Goal: Task Accomplishment & Management: Manage account settings

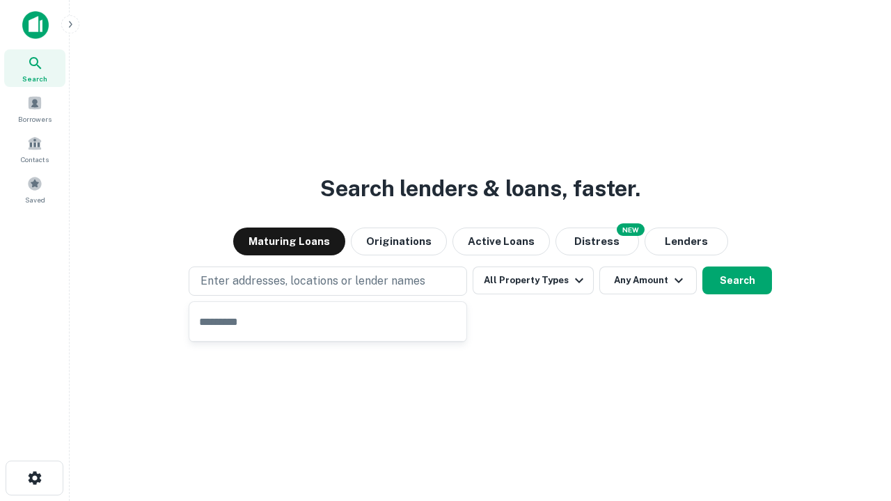
type input "**********"
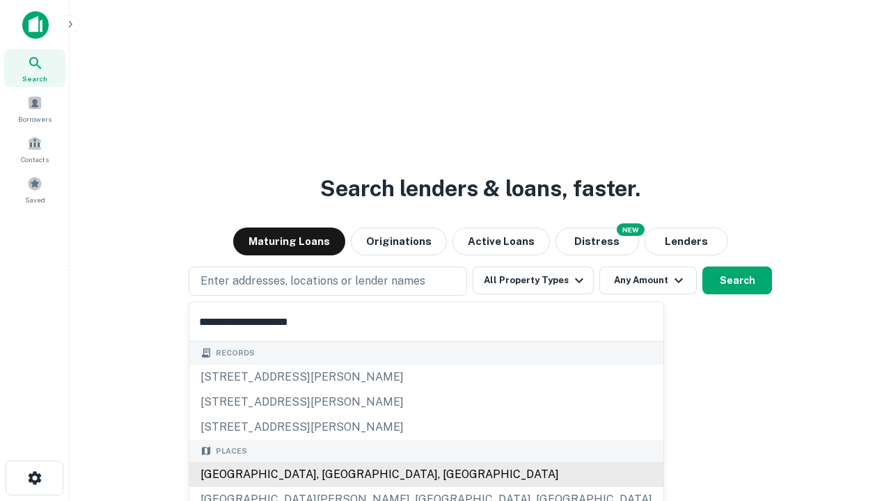
click at [333, 475] on div "[GEOGRAPHIC_DATA], [GEOGRAPHIC_DATA], [GEOGRAPHIC_DATA]" at bounding box center [426, 474] width 474 height 25
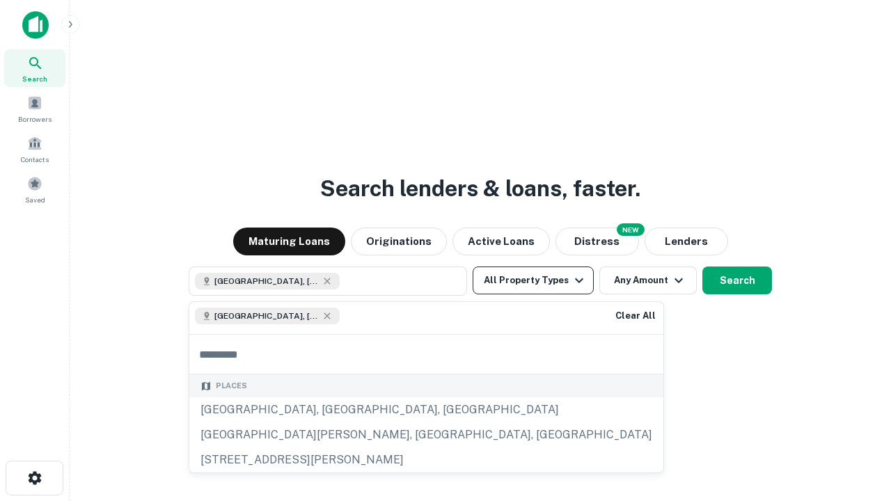
click at [533, 280] on button "All Property Types" at bounding box center [533, 281] width 121 height 28
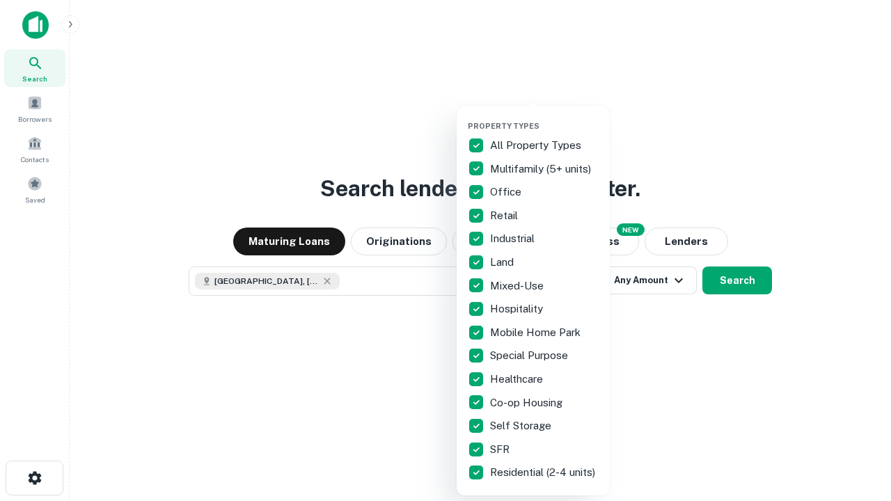
click at [544, 117] on button "button" at bounding box center [544, 117] width 153 height 1
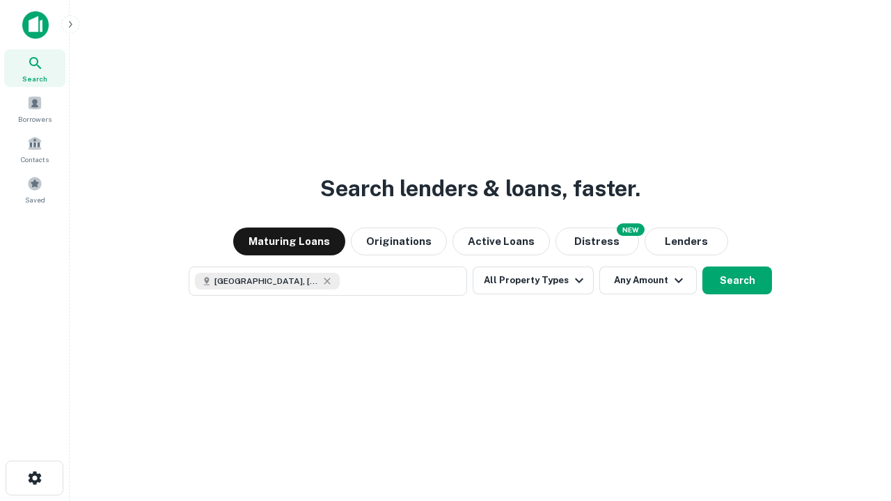
scroll to position [22, 0]
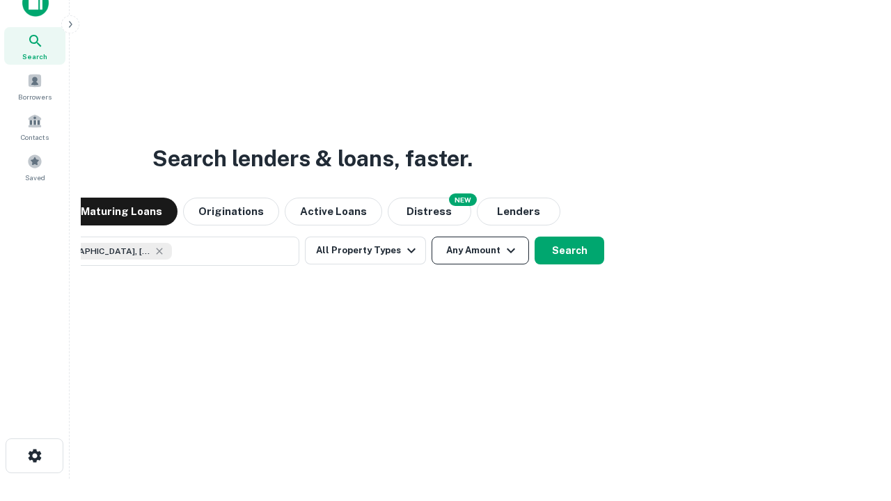
click at [432, 237] on button "Any Amount" at bounding box center [480, 251] width 97 height 28
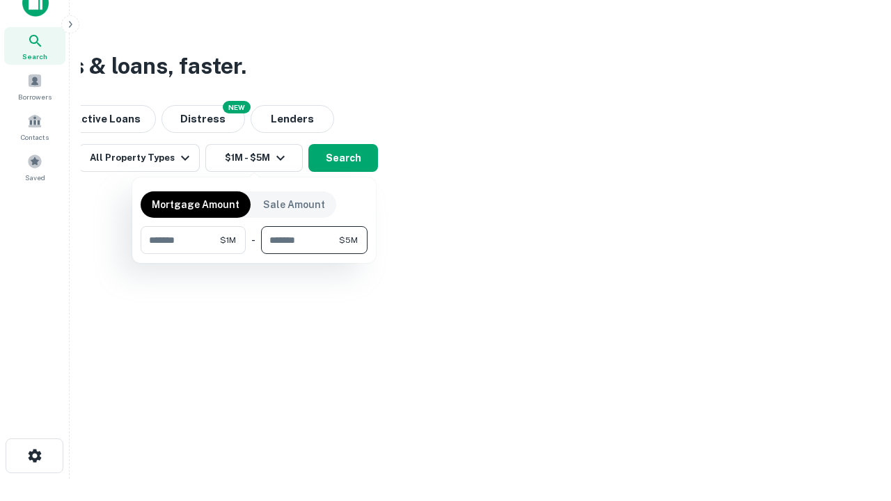
type input "*******"
click at [254, 254] on button "button" at bounding box center [254, 254] width 227 height 1
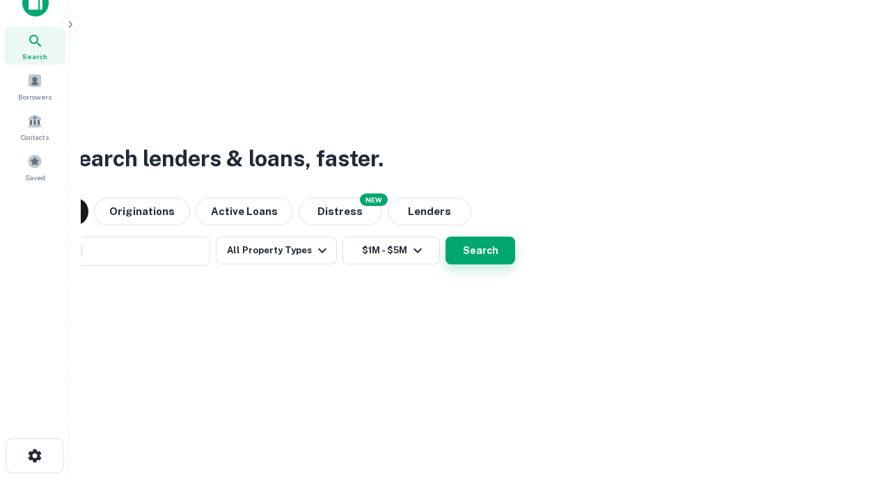
click at [445, 237] on button "Search" at bounding box center [480, 251] width 70 height 28
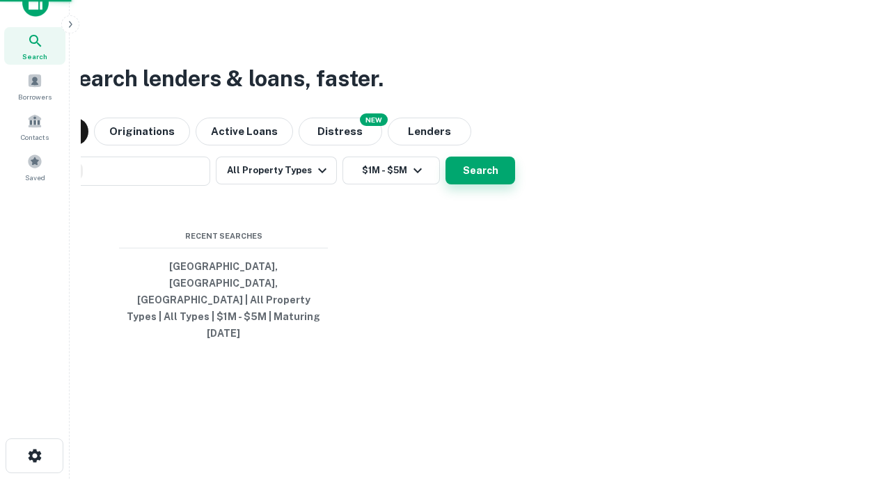
scroll to position [37, 394]
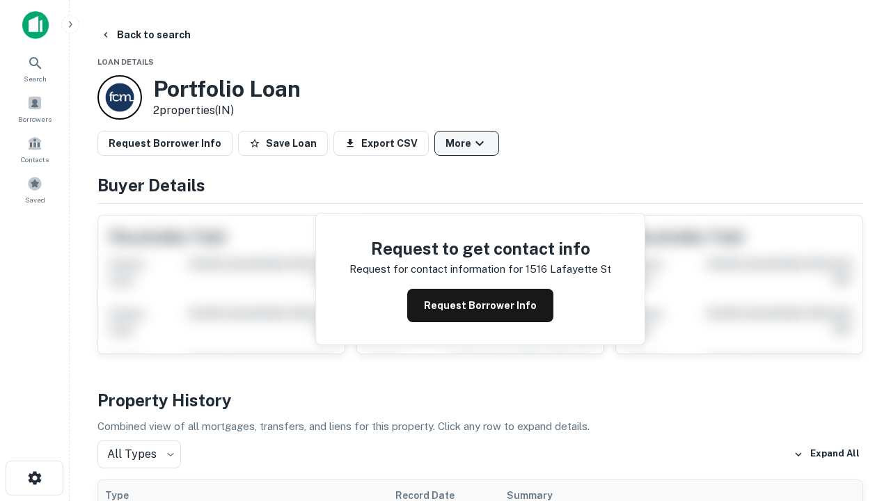
click at [466, 143] on button "More" at bounding box center [466, 143] width 65 height 25
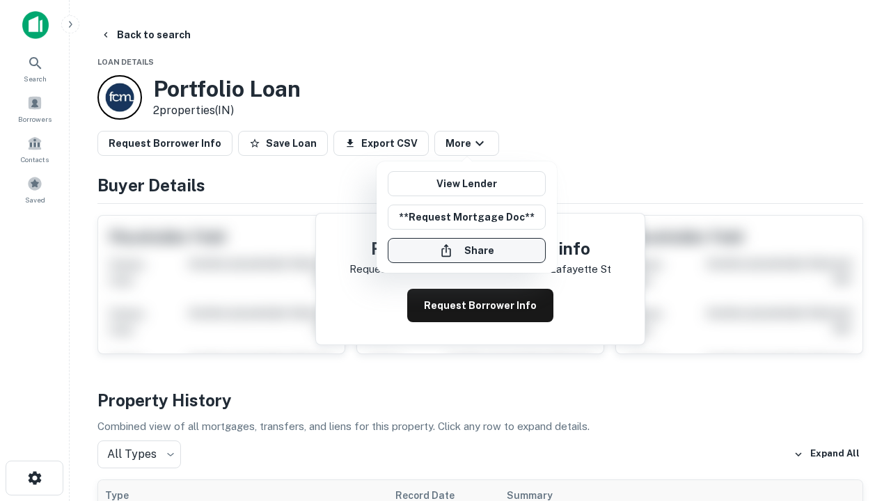
click at [466, 251] on button "Share" at bounding box center [467, 250] width 158 height 25
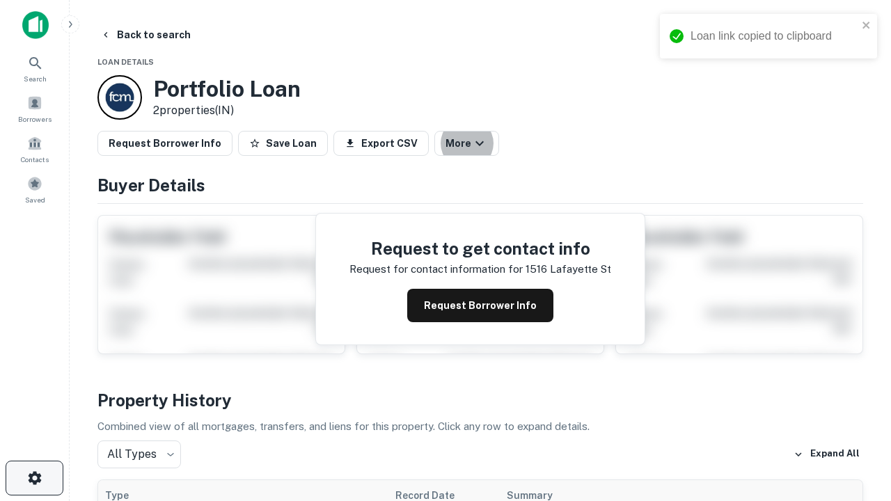
click at [34, 478] on icon "button" at bounding box center [34, 478] width 17 height 17
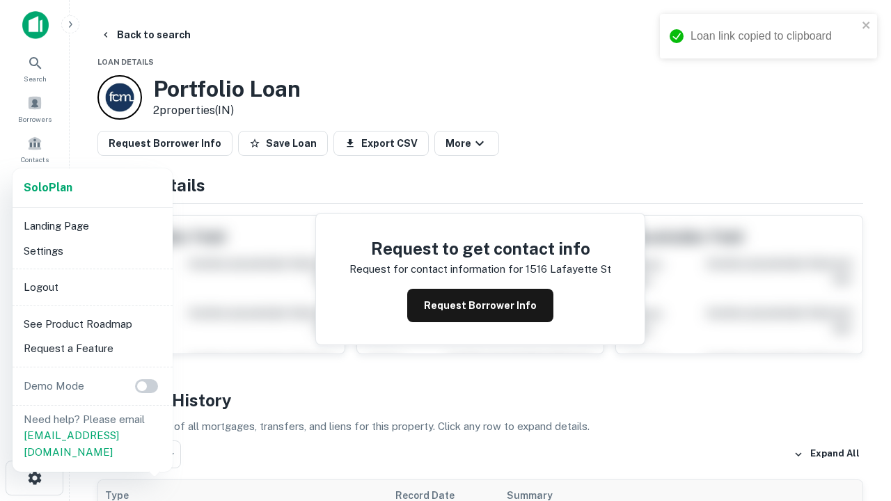
click at [92, 287] on li "Logout" at bounding box center [92, 287] width 149 height 25
